Goal: Information Seeking & Learning: Check status

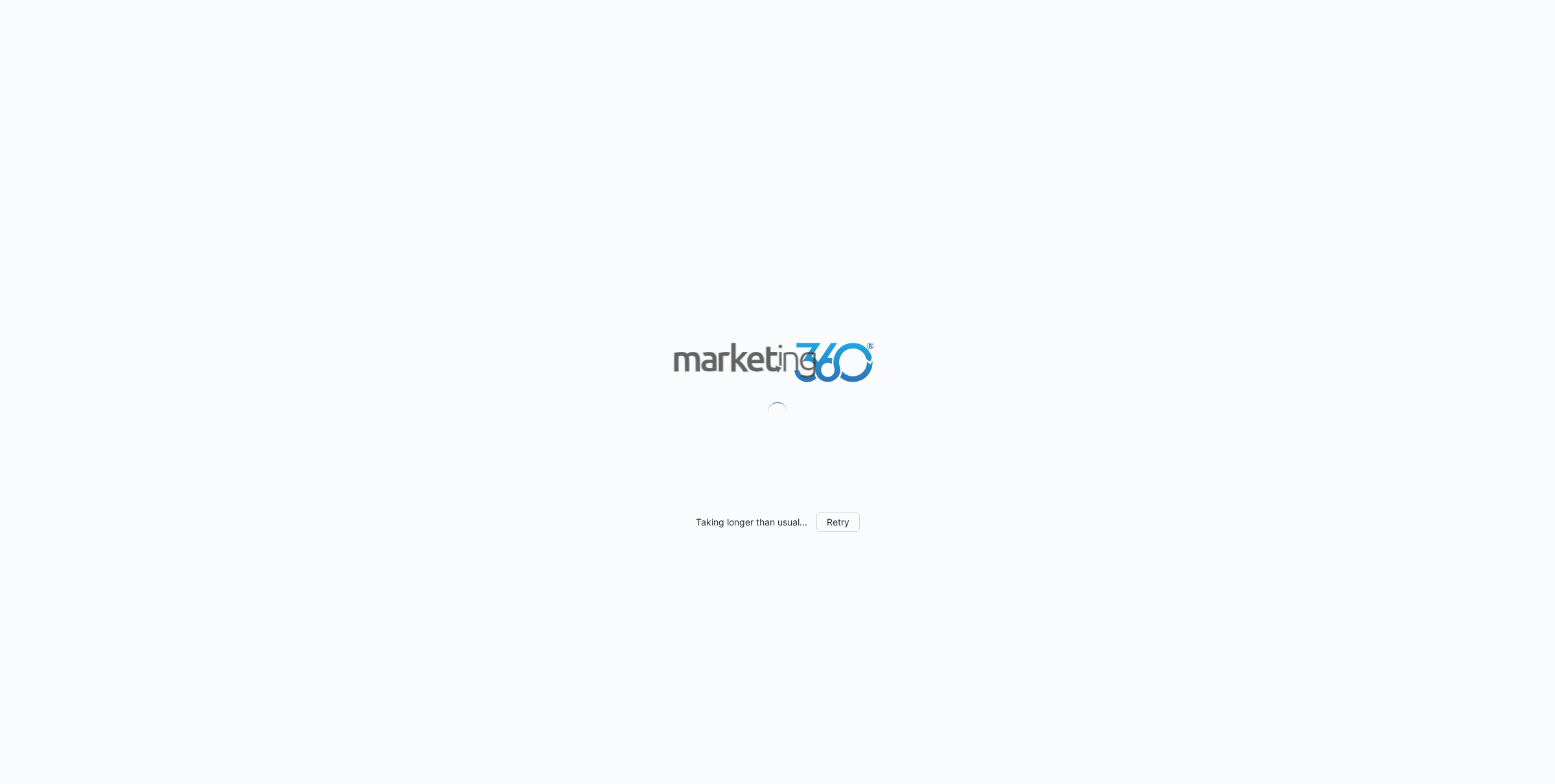
scroll to position [568, 0]
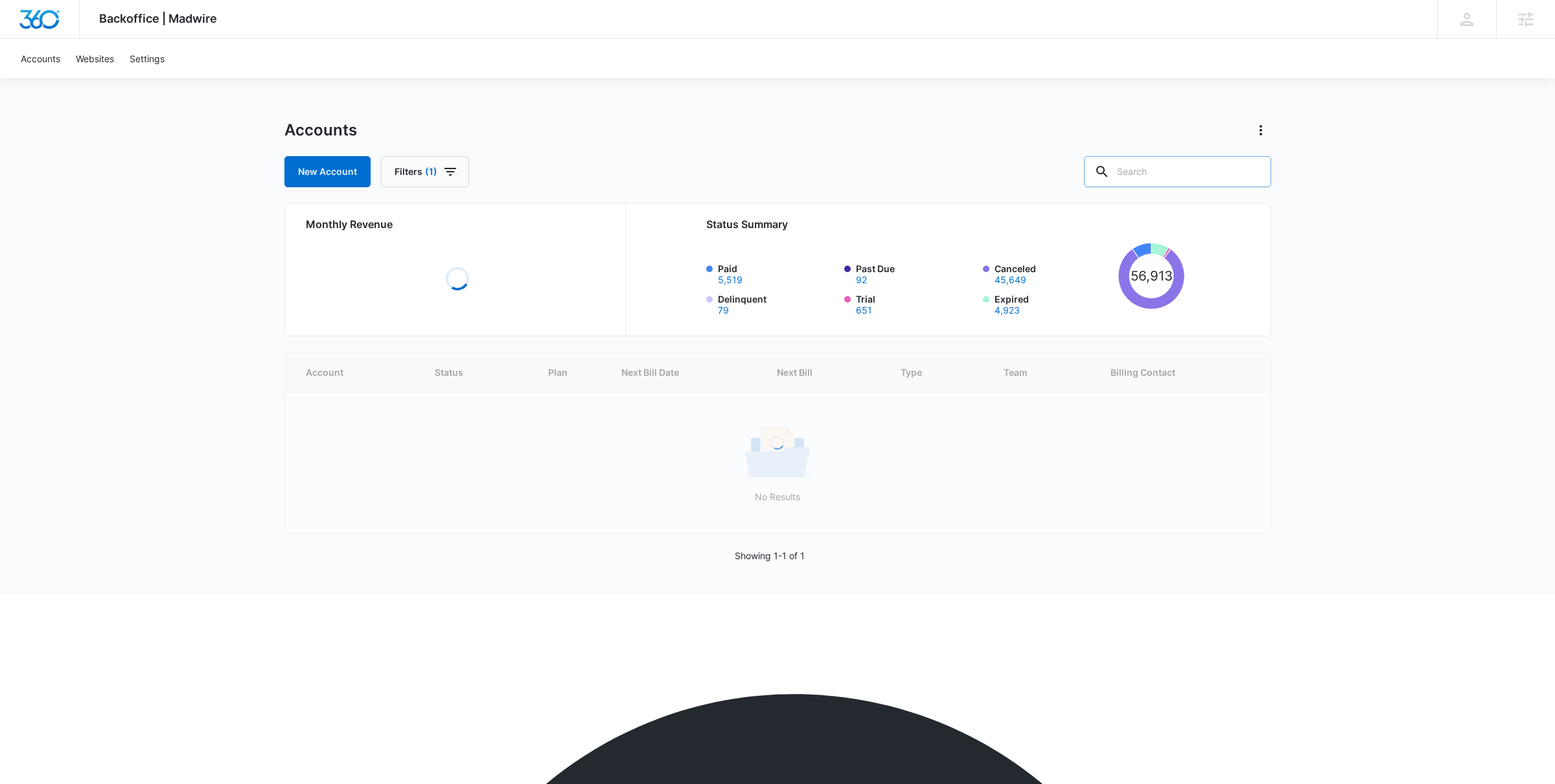
click at [1187, 168] on input "text" at bounding box center [1178, 171] width 187 height 31
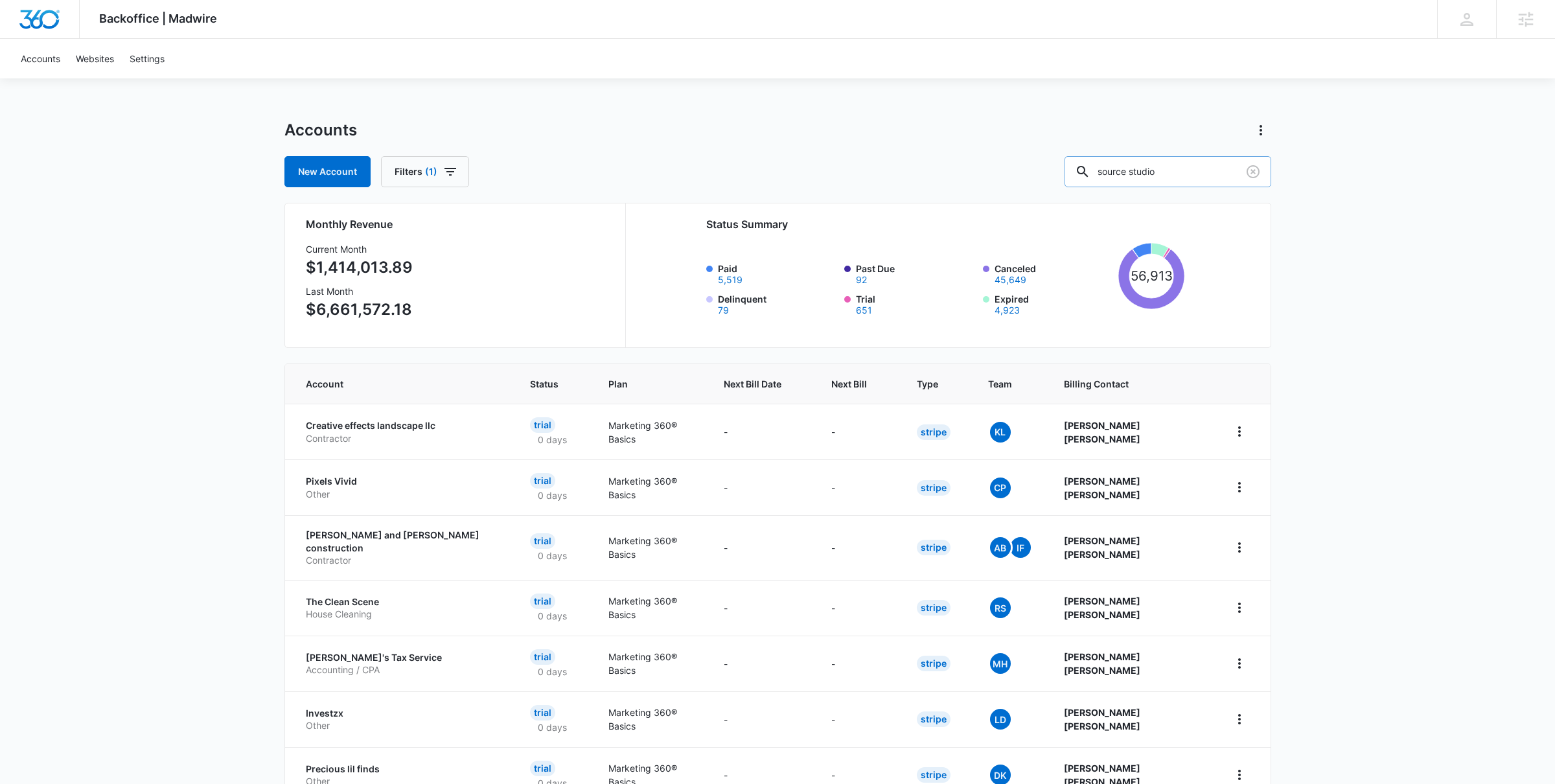
type input "source studio"
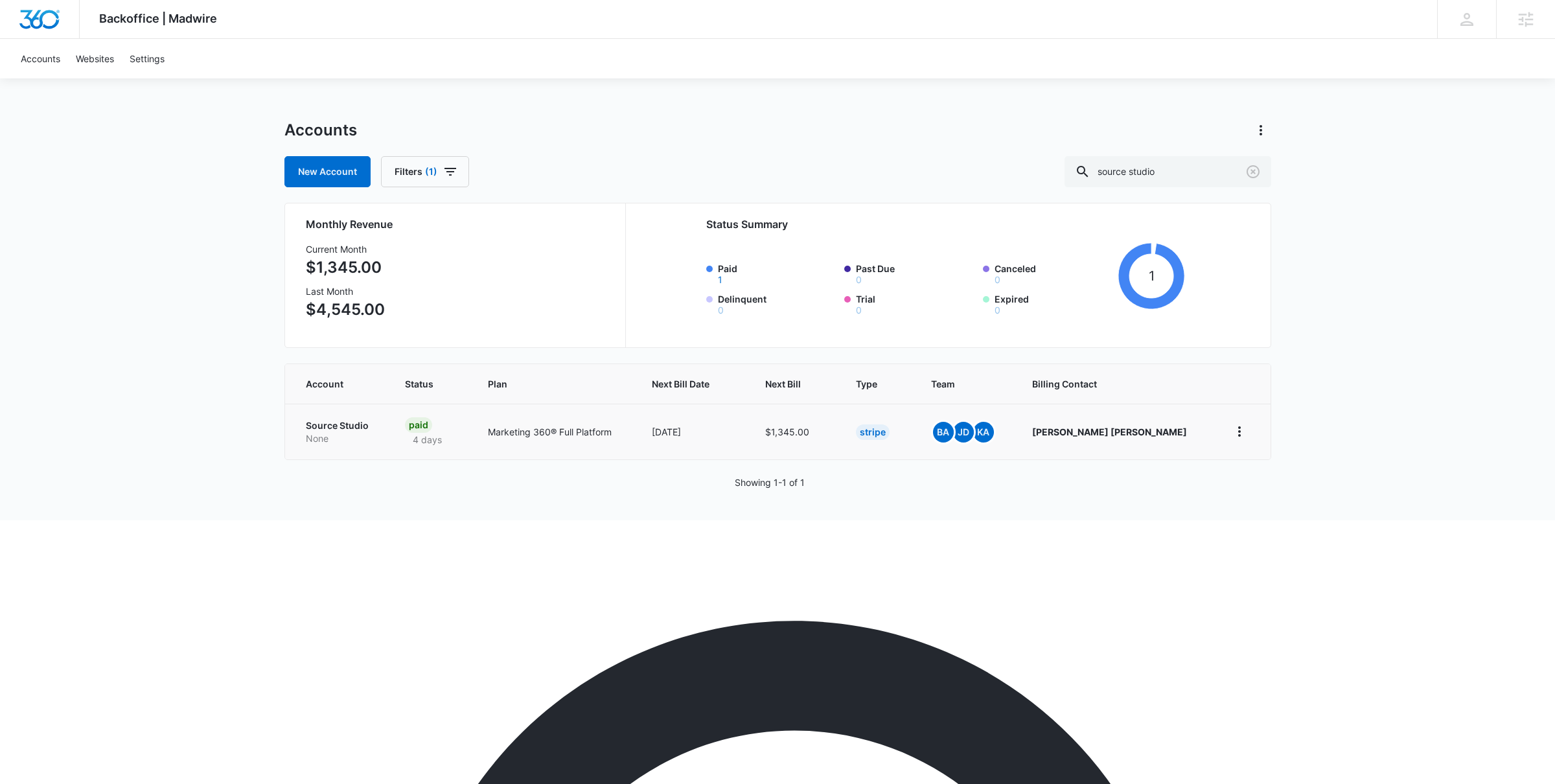
click at [357, 427] on p "Source Studio" at bounding box center [339, 425] width 69 height 13
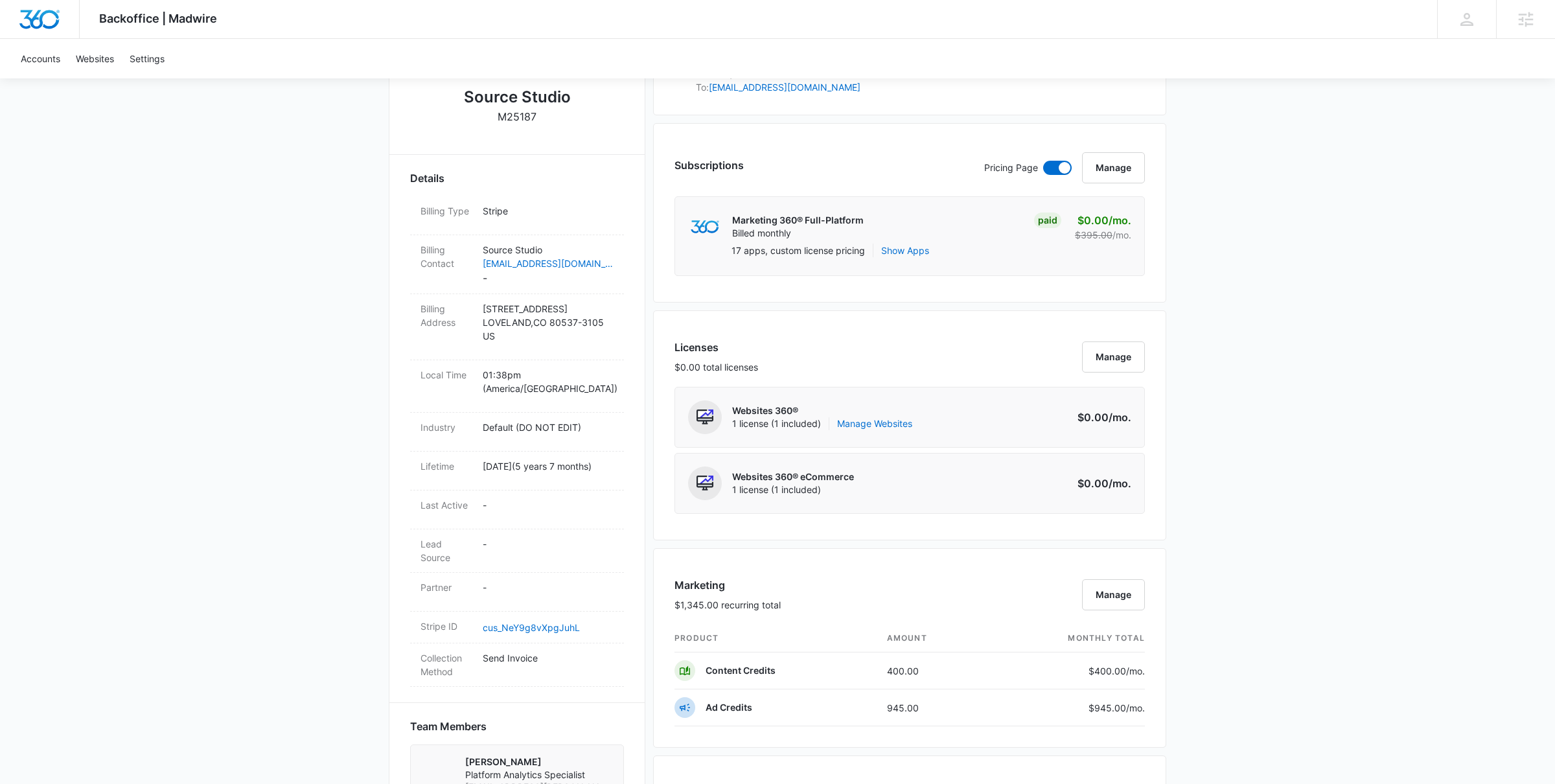
scroll to position [272, 0]
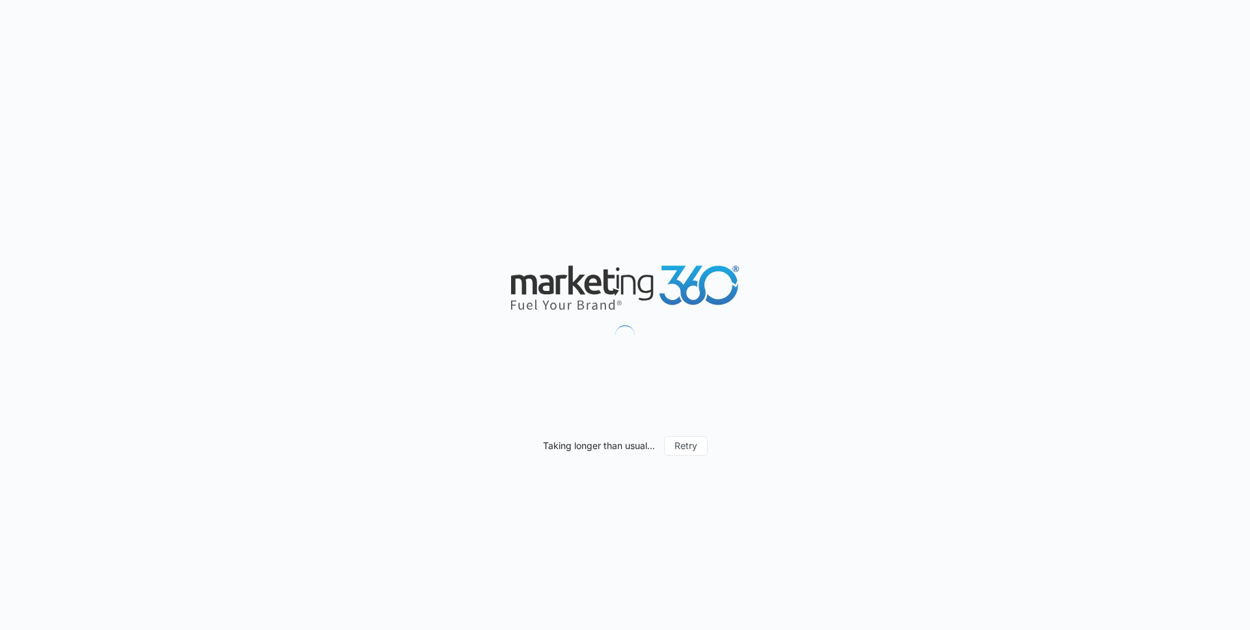
scroll to position [727, 0]
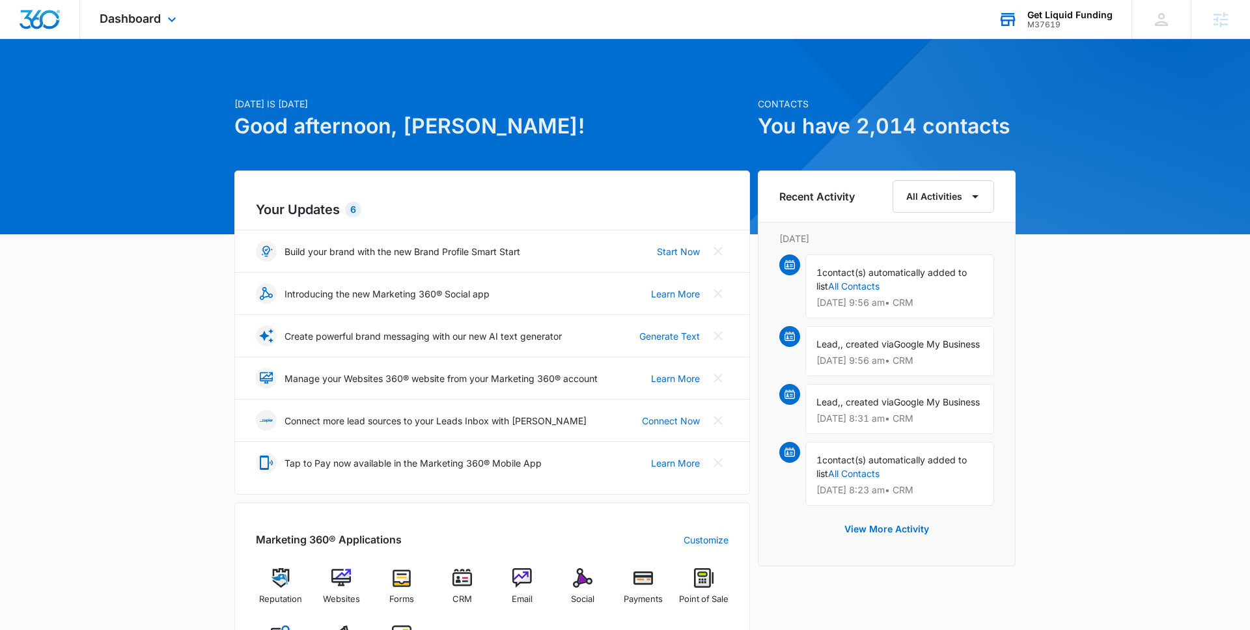
click at [1055, 21] on div "M37619" at bounding box center [1069, 24] width 85 height 9
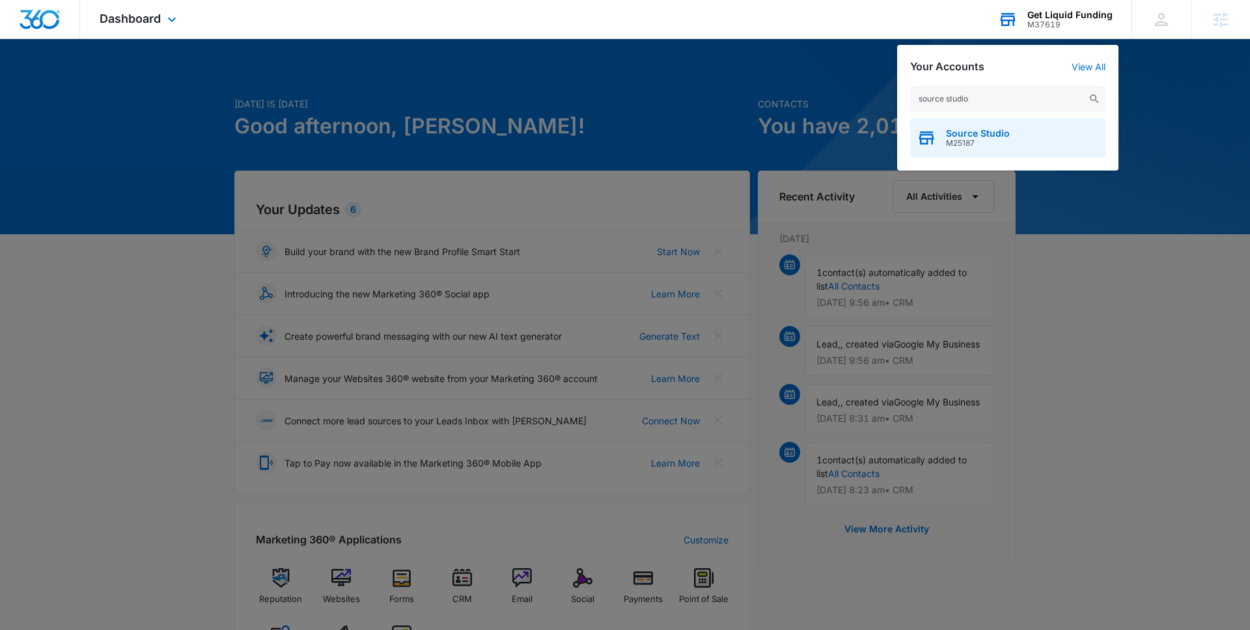
type input "source studio"
click at [965, 145] on span "M25187" at bounding box center [978, 143] width 64 height 9
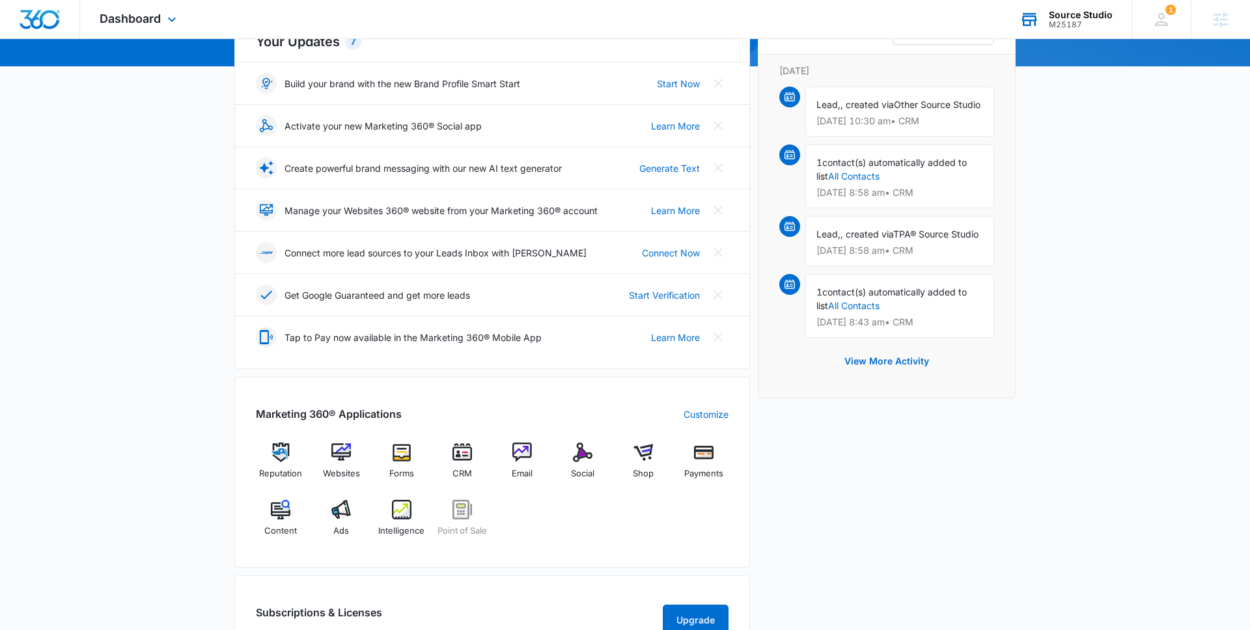
scroll to position [184, 0]
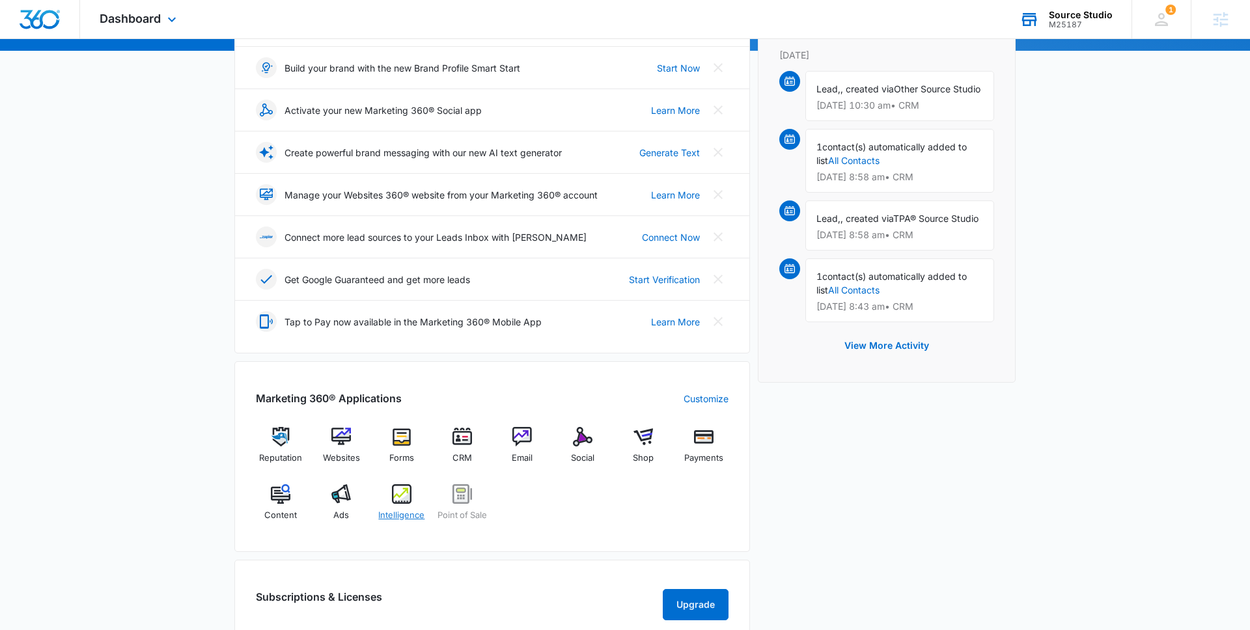
click at [394, 507] on div "Intelligence" at bounding box center [402, 507] width 50 height 47
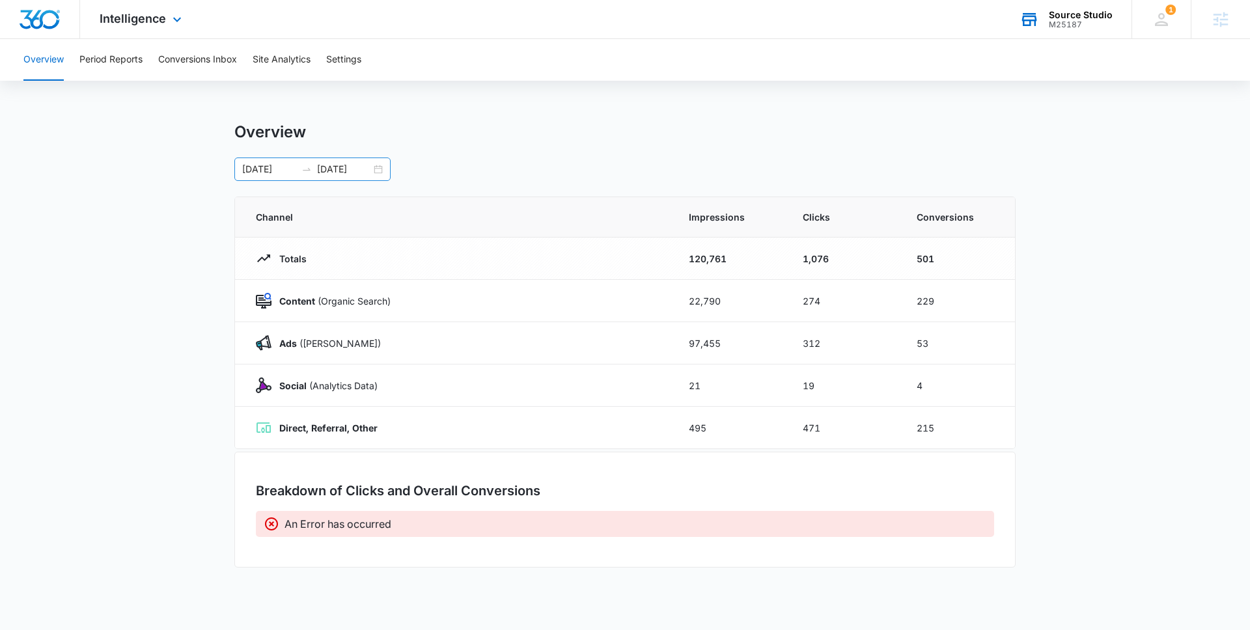
click at [381, 173] on div "05/18/2025 06/18/2025" at bounding box center [312, 169] width 156 height 23
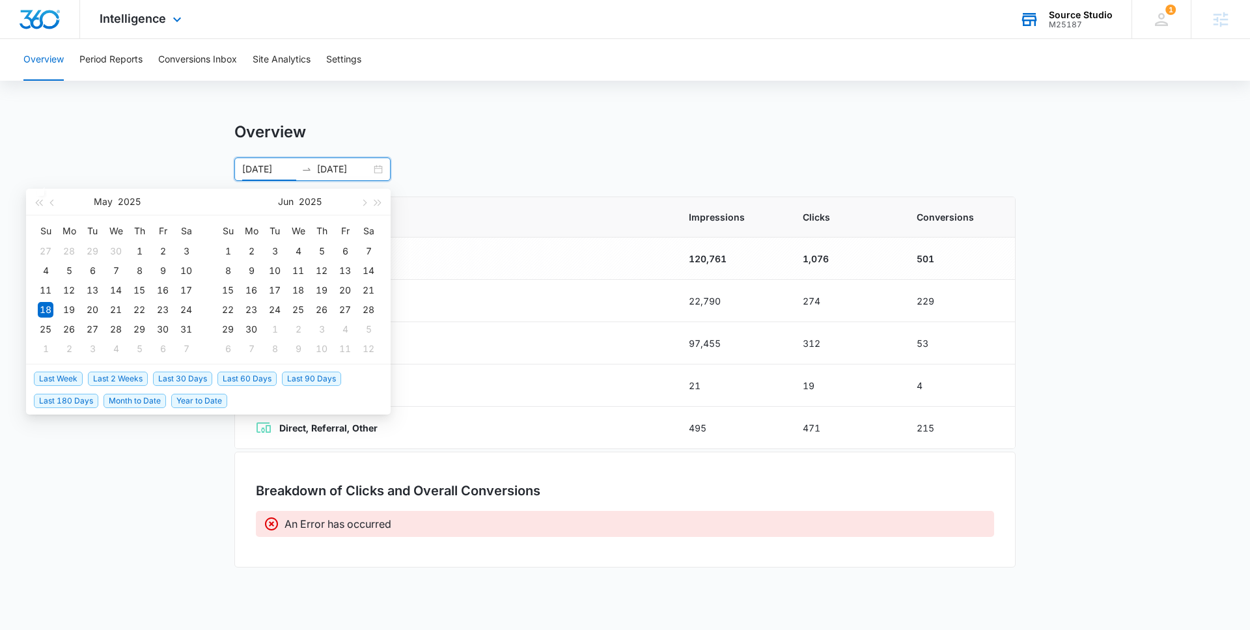
click at [129, 381] on span "Last 2 Weeks" at bounding box center [118, 379] width 60 height 14
type input "08/24/2025"
type input "09/07/2025"
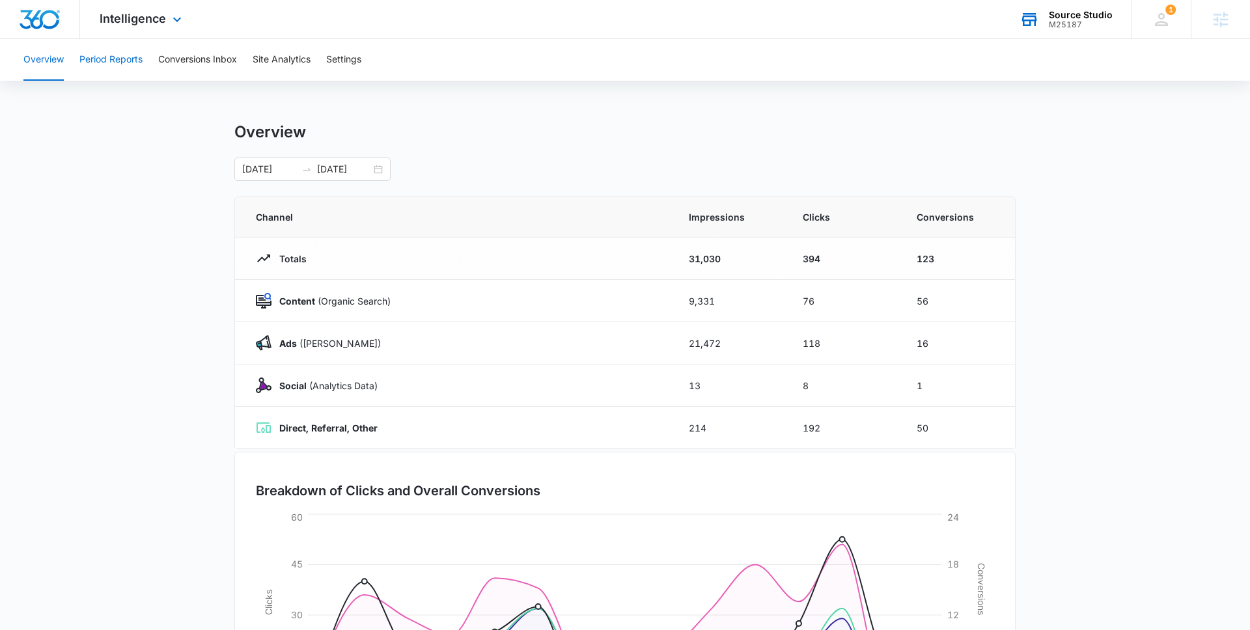
click at [116, 64] on button "Period Reports" at bounding box center [110, 60] width 63 height 42
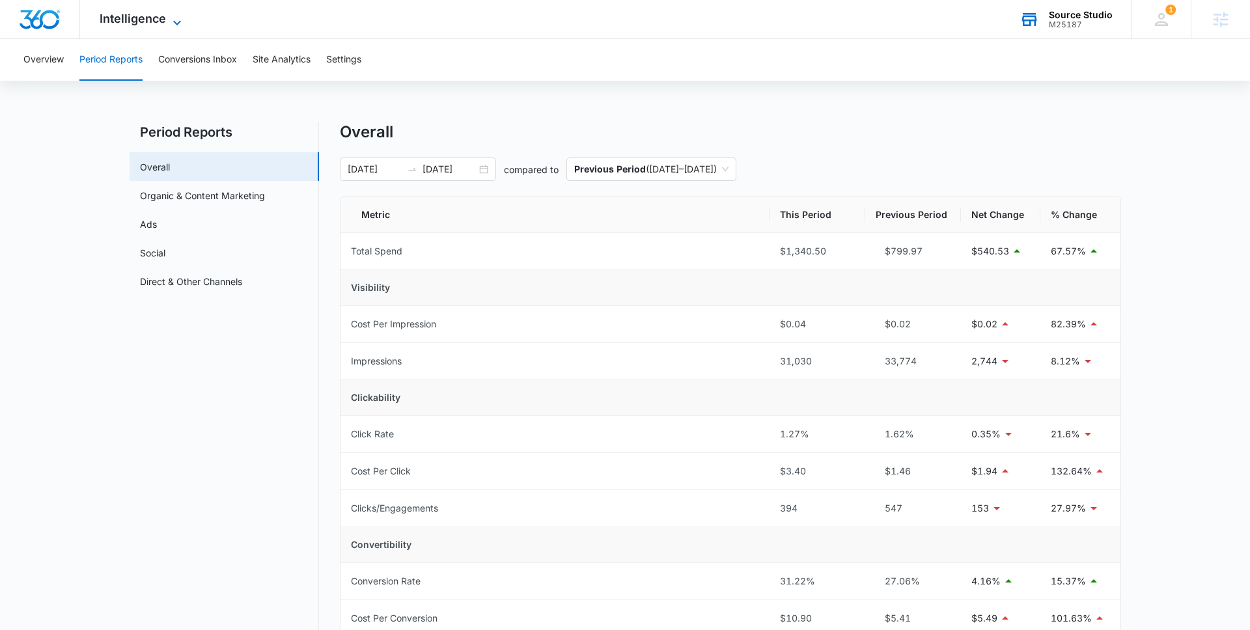
click at [173, 23] on icon at bounding box center [177, 23] width 16 height 16
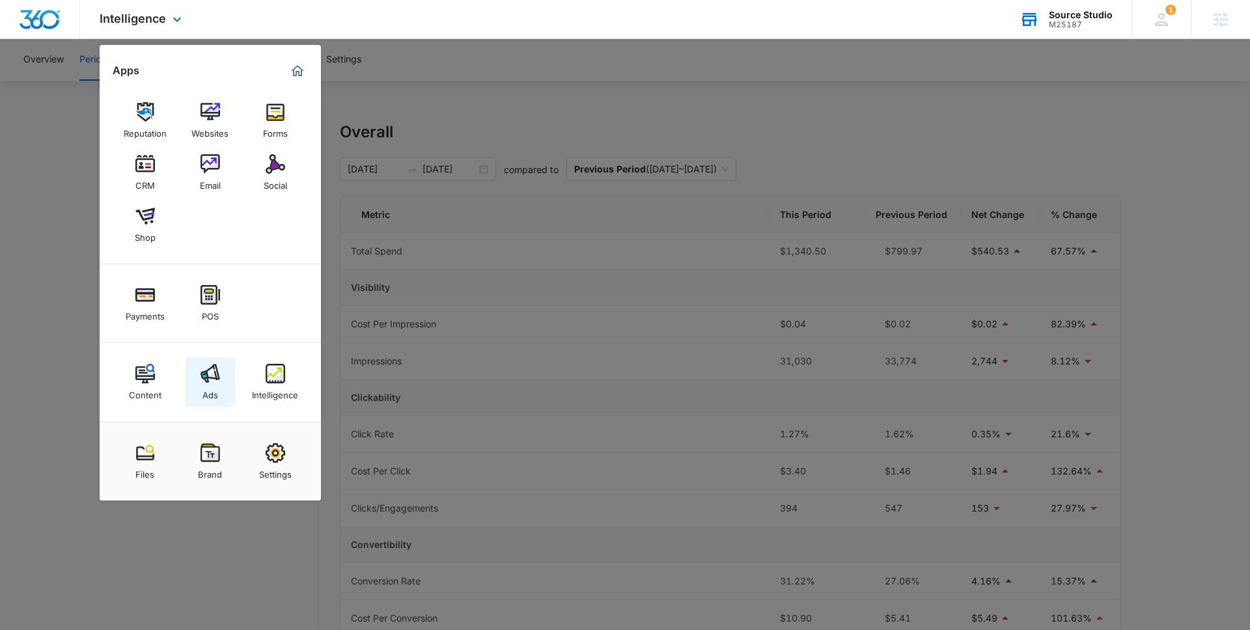
click at [207, 367] on img at bounding box center [211, 374] width 20 height 20
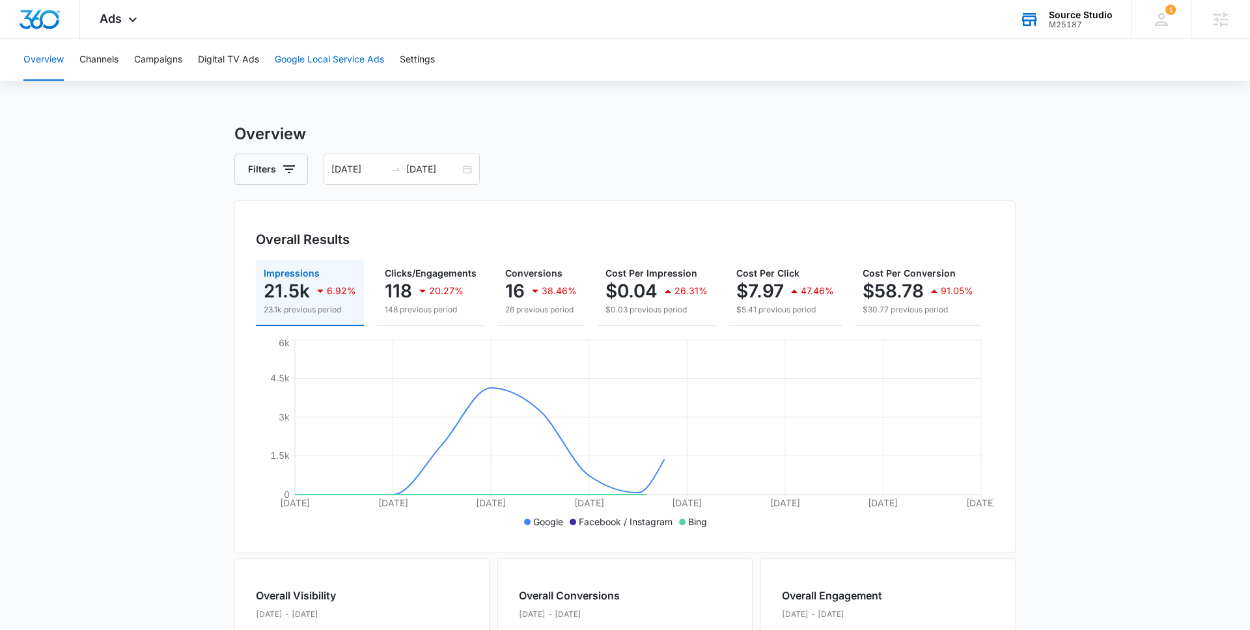
click at [337, 58] on button "Google Local Service Ads" at bounding box center [329, 60] width 109 height 42
